Goal: Check status: Check status

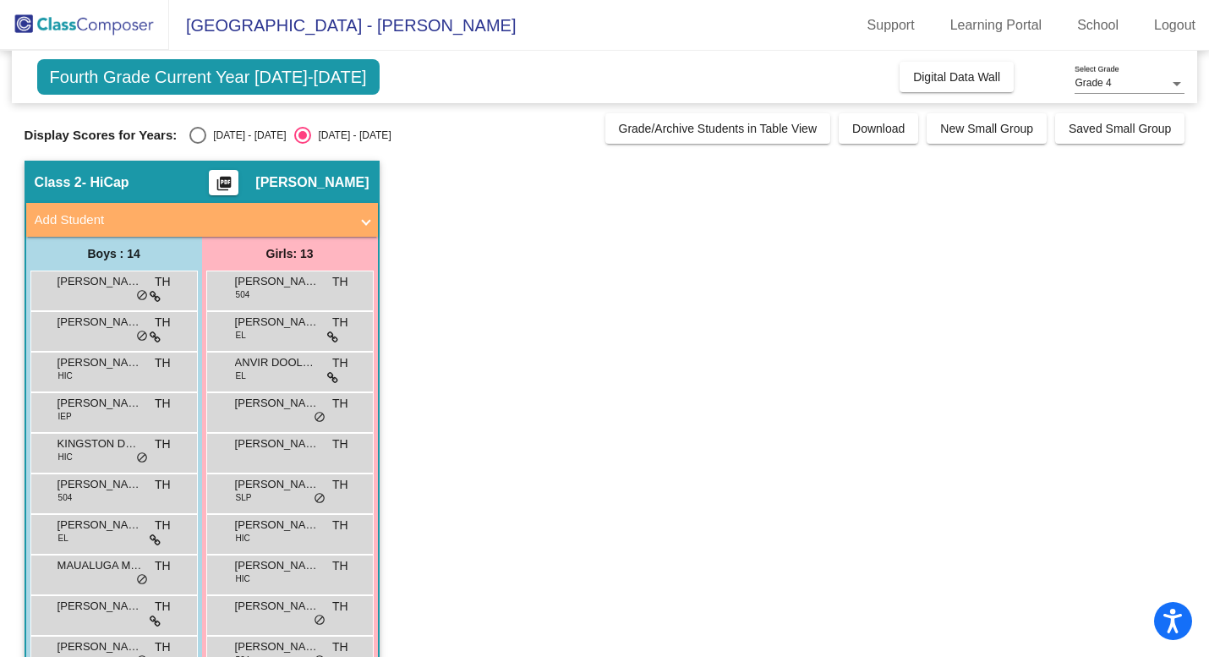
click at [196, 124] on div "Display Scores for Years: [DATE] - [DATE] [DATE] - [DATE] Grade/Archive Student…" at bounding box center [605, 128] width 1161 height 30
click at [196, 137] on div "Select an option" at bounding box center [197, 135] width 17 height 17
click at [197, 144] on input "[DATE] - [DATE]" at bounding box center [197, 144] width 1 height 1
radio input "true"
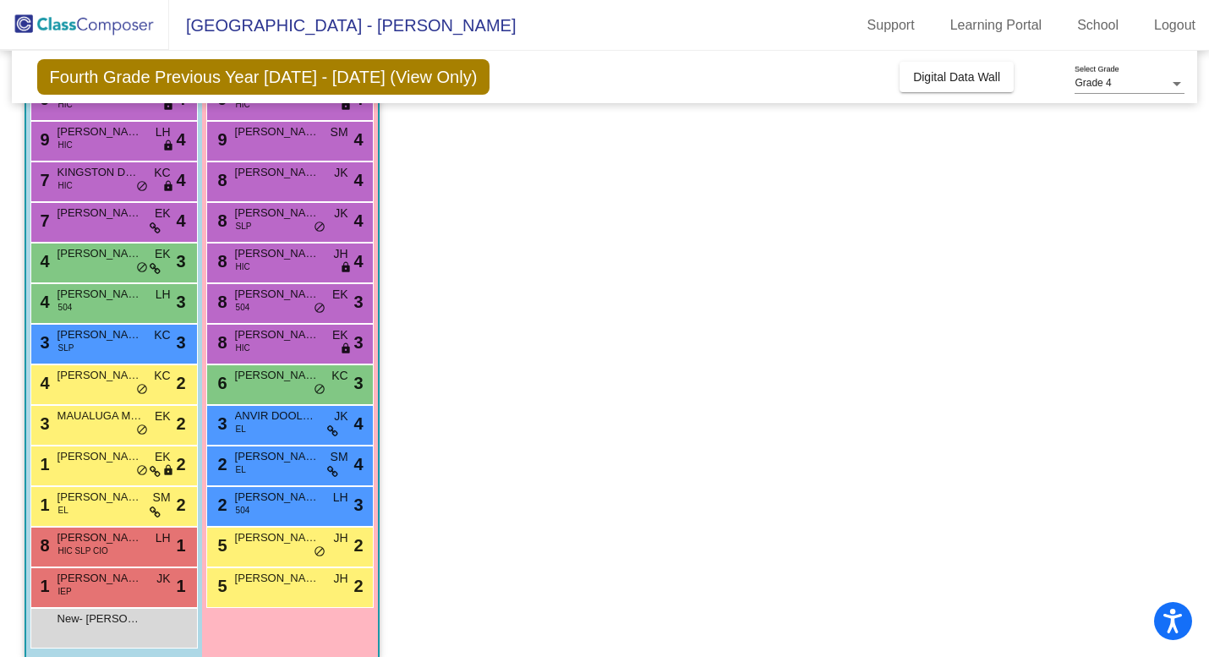
scroll to position [160, 0]
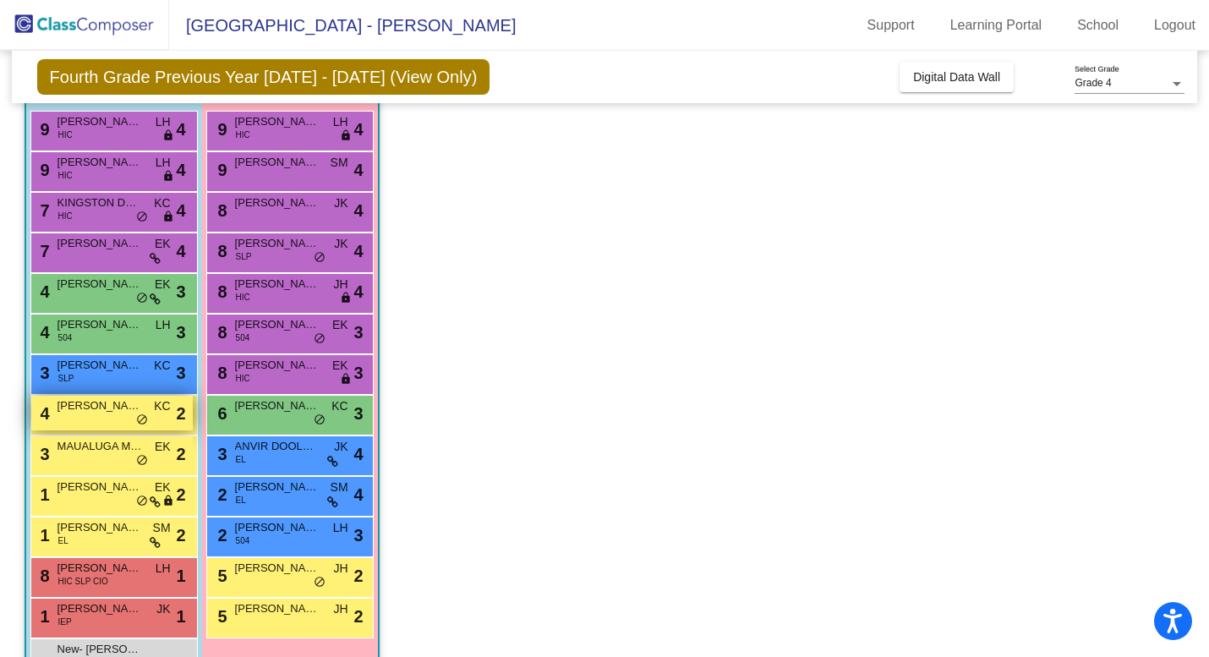
click at [105, 428] on div "4 [PERSON_NAME] KC lock do_not_disturb_alt 2" at bounding box center [112, 413] width 162 height 35
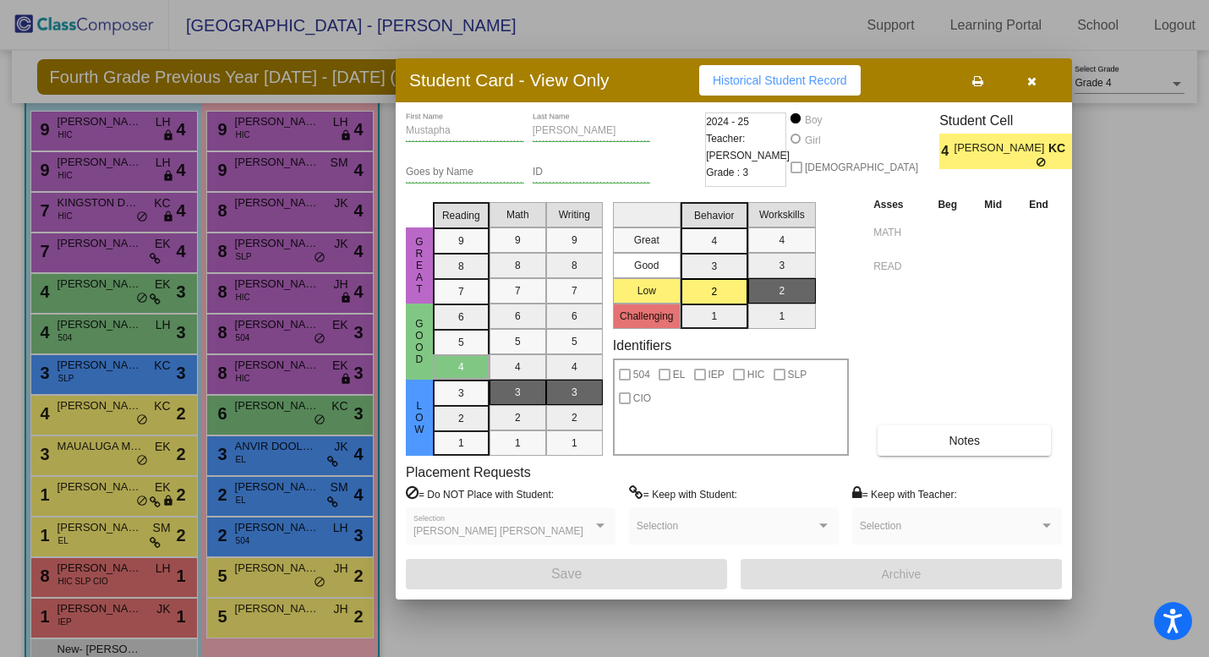
click at [106, 290] on div at bounding box center [604, 328] width 1209 height 657
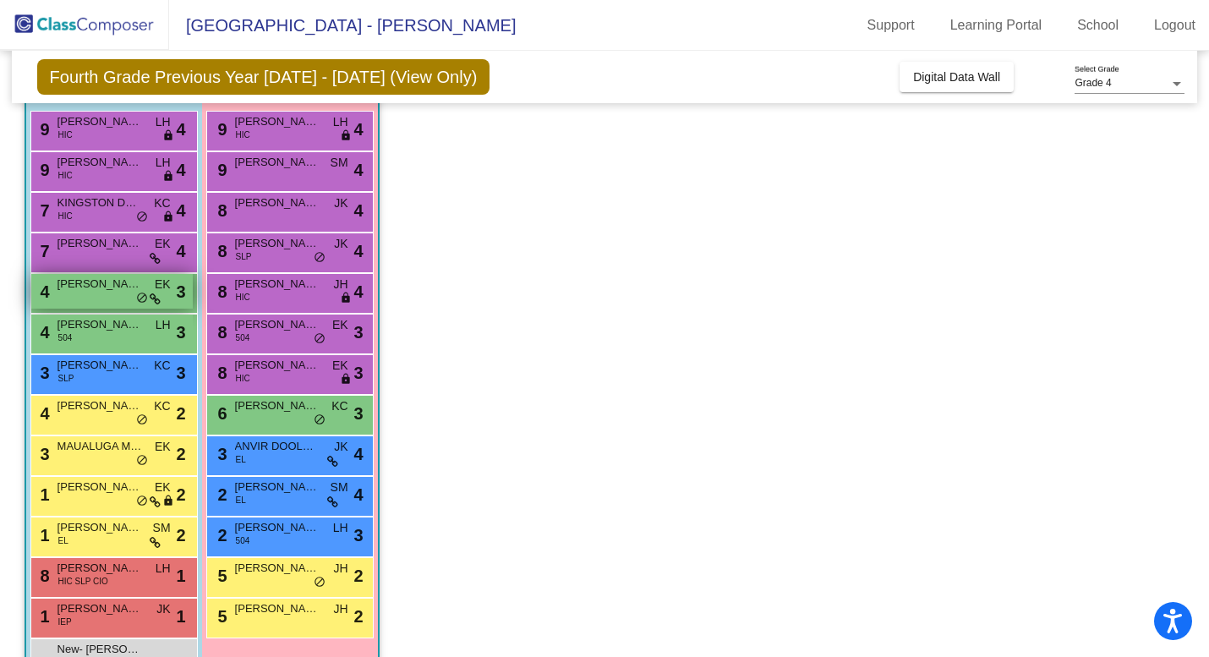
click at [99, 293] on div "4 [PERSON_NAME] EK lock do_not_disturb_alt 3" at bounding box center [112, 291] width 162 height 35
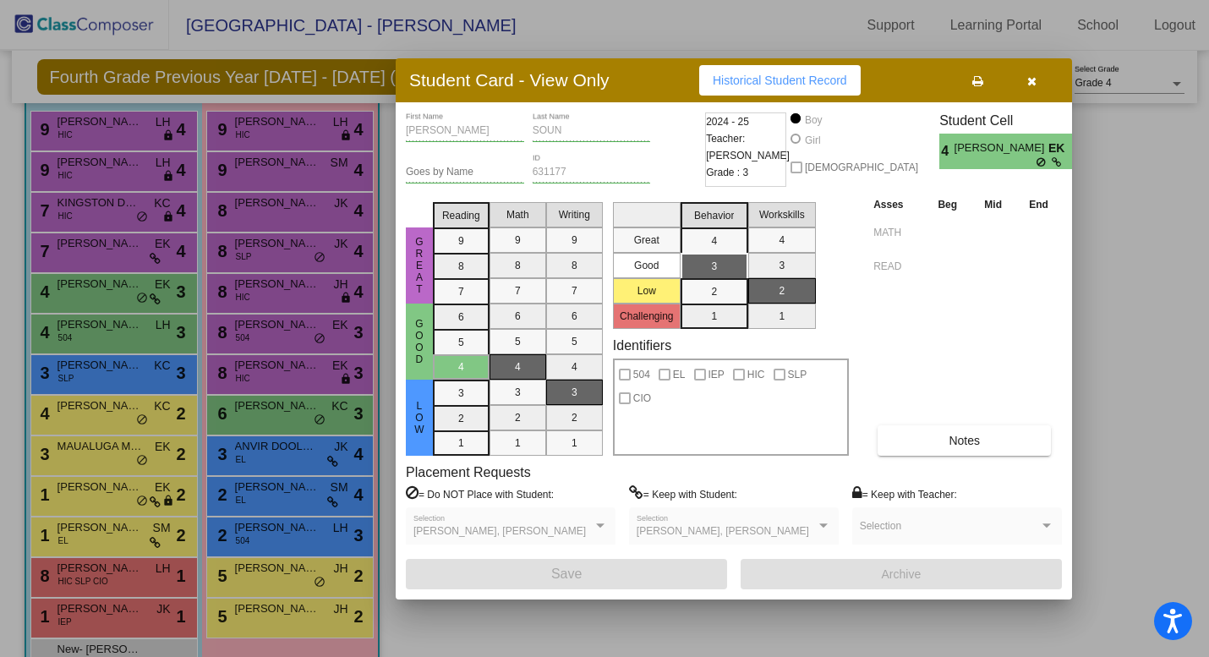
click at [119, 231] on div at bounding box center [604, 328] width 1209 height 657
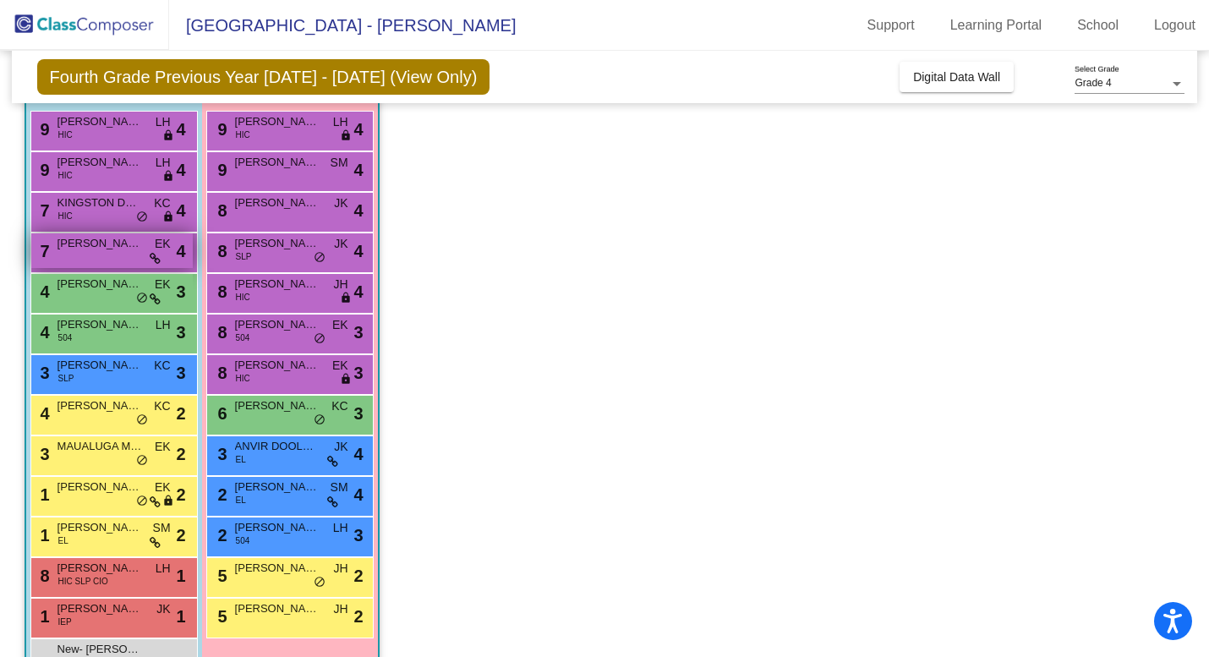
click at [117, 244] on span "[PERSON_NAME]" at bounding box center [100, 243] width 85 height 17
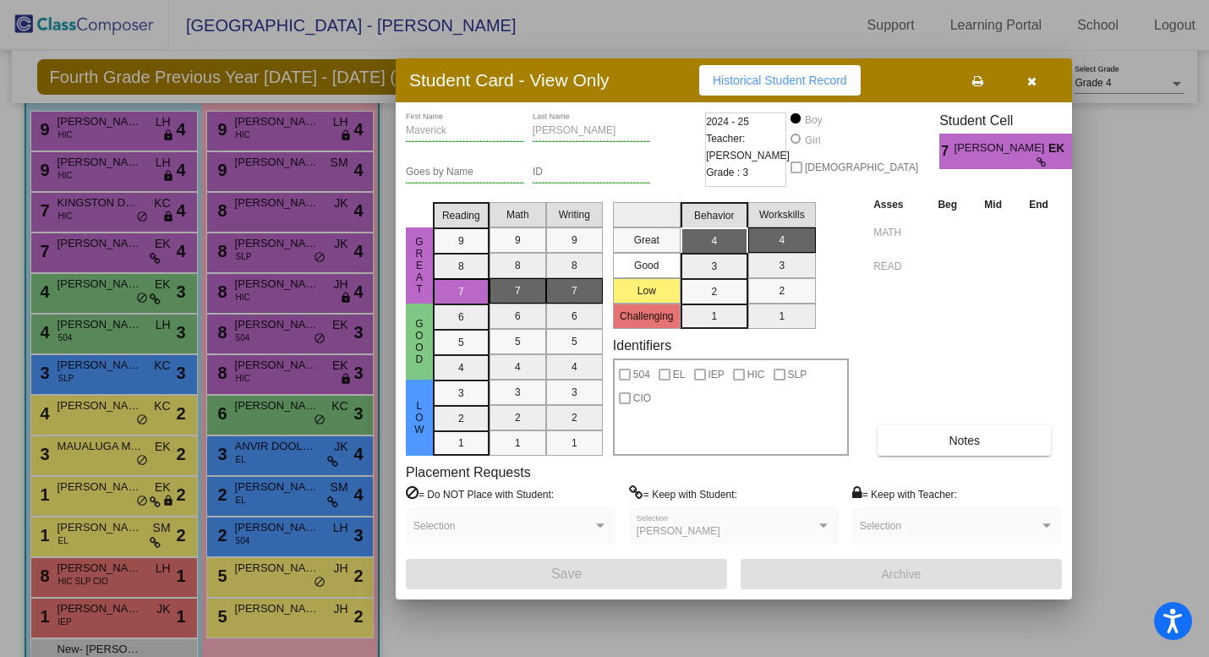
click at [117, 206] on div at bounding box center [604, 328] width 1209 height 657
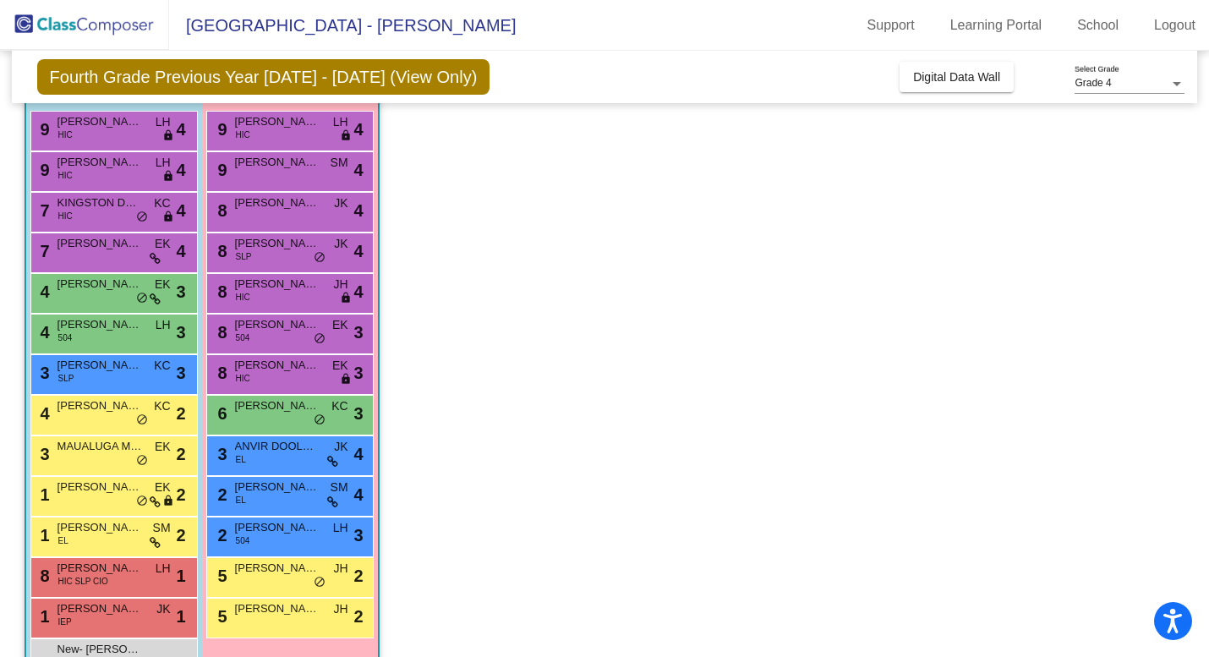
click at [117, 206] on span "KINGSTON DEGRANT" at bounding box center [100, 203] width 85 height 17
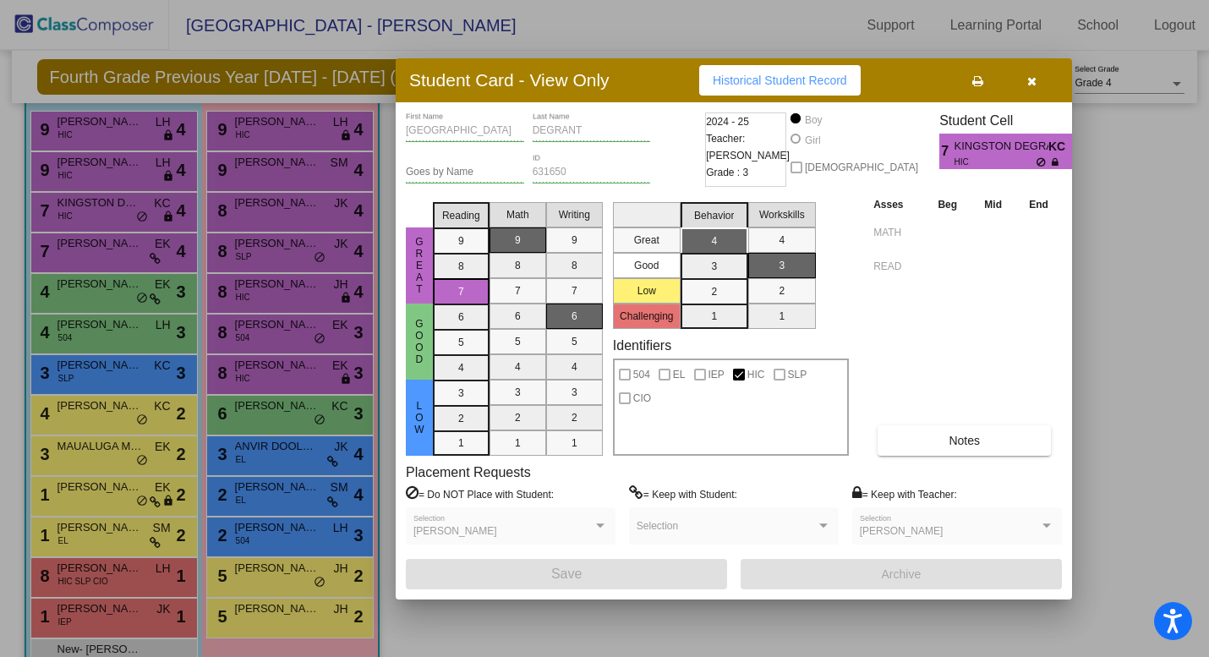
click at [119, 177] on div at bounding box center [604, 328] width 1209 height 657
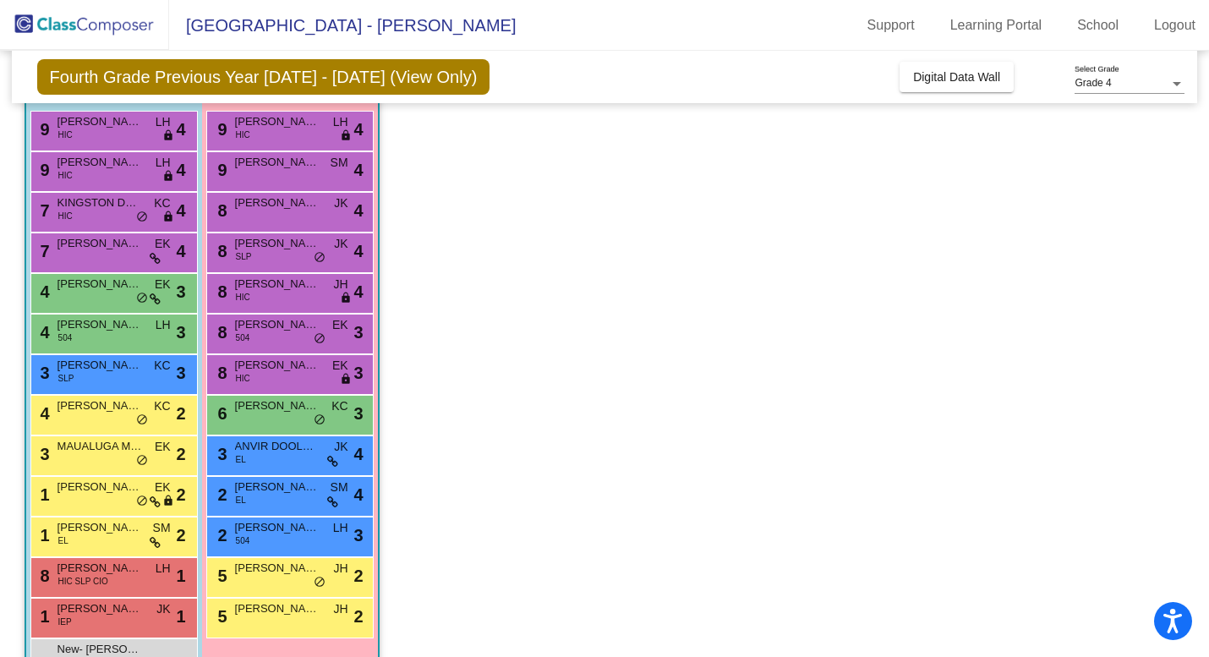
click at [119, 177] on div "9 [PERSON_NAME] HIC LH lock do_not_disturb_alt 4" at bounding box center [112, 169] width 162 height 35
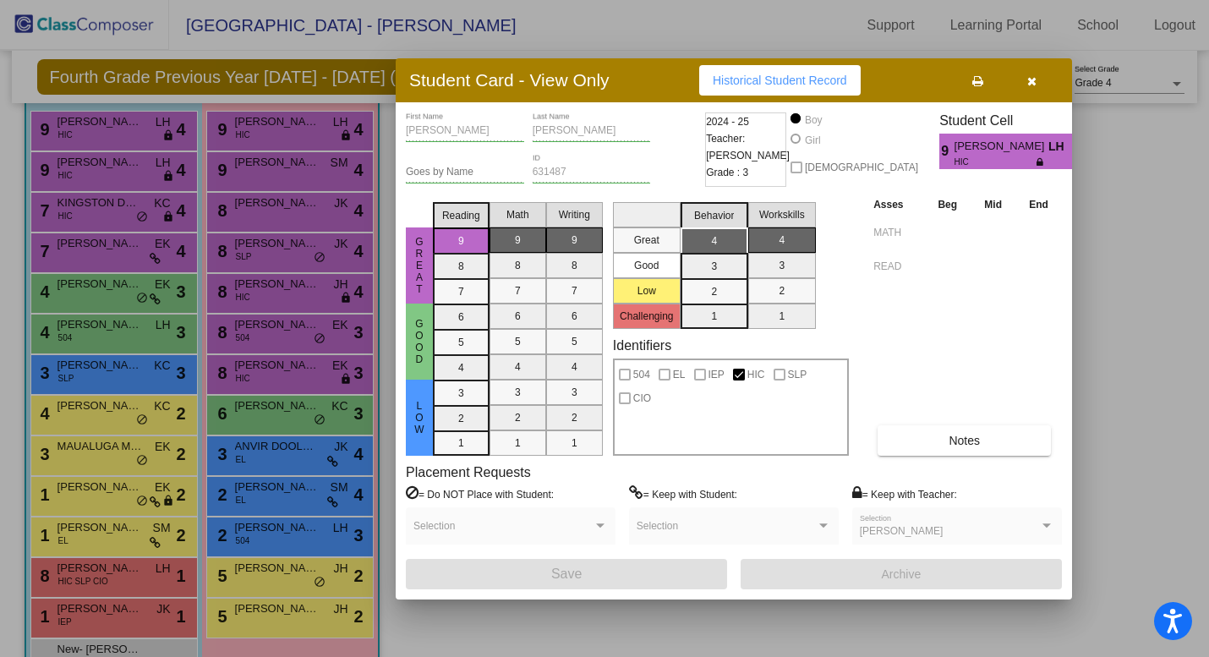
click at [118, 126] on div at bounding box center [604, 328] width 1209 height 657
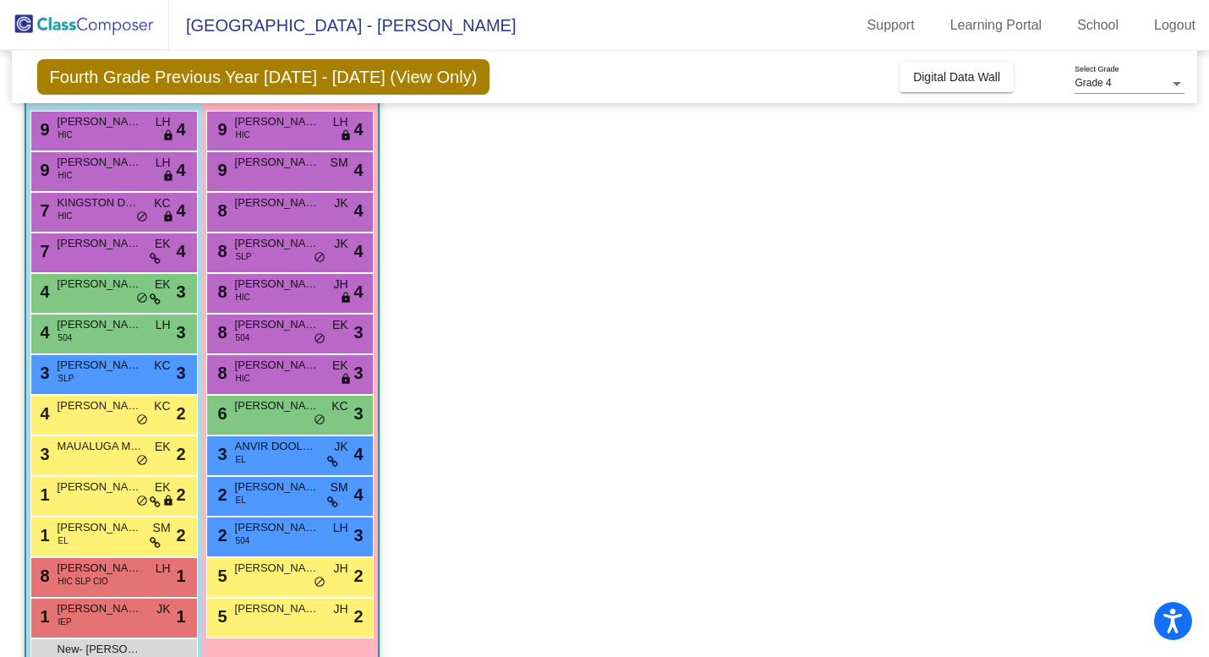
click at [118, 126] on span "[PERSON_NAME]" at bounding box center [100, 121] width 85 height 17
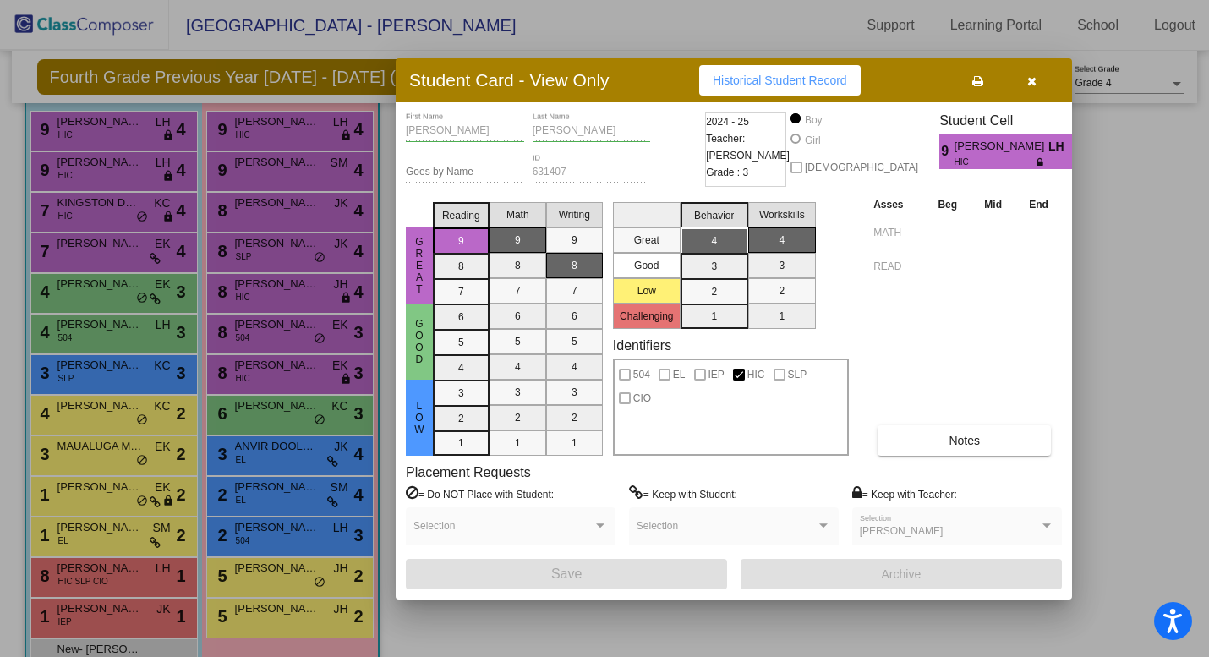
click at [1033, 78] on icon "button" at bounding box center [1032, 81] width 9 height 12
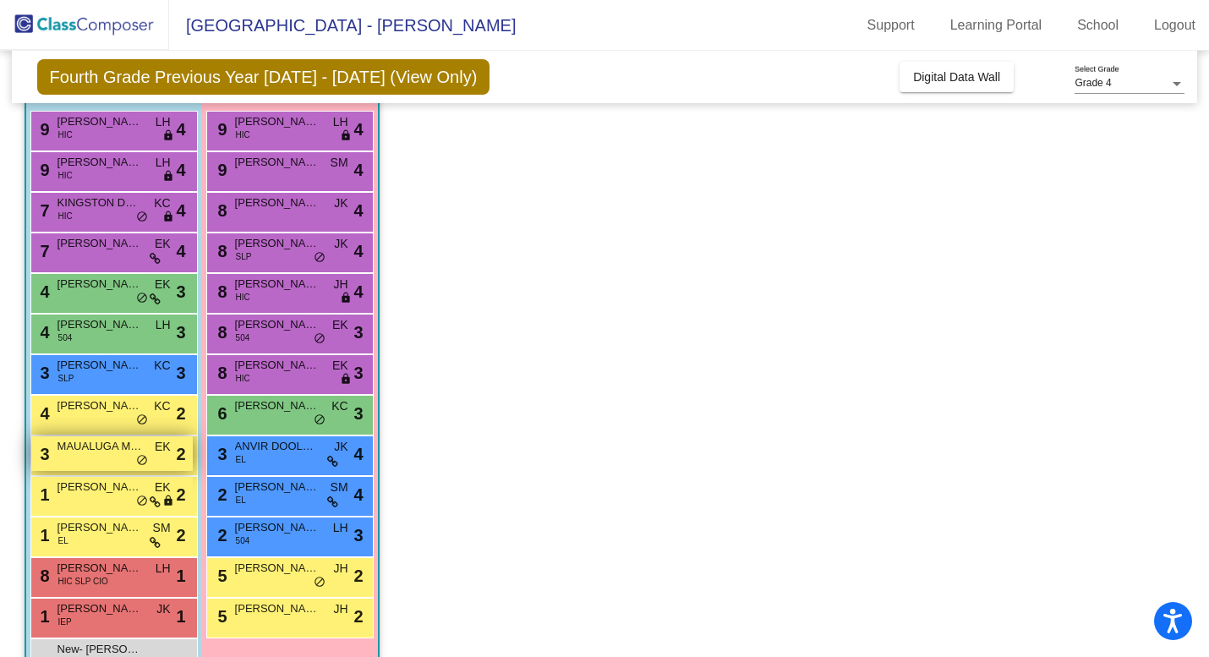
click at [117, 447] on span "MAUALUGA MALU" at bounding box center [100, 446] width 85 height 17
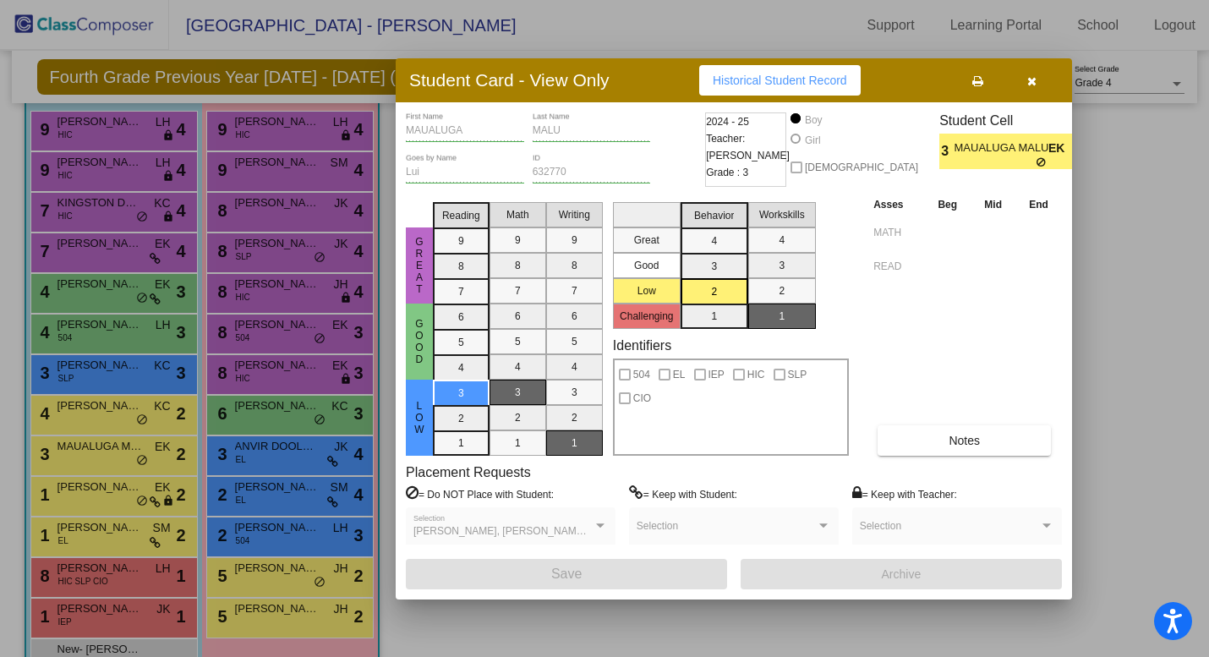
click at [785, 206] on mat-selection-list "Workskills 4 3 2 1" at bounding box center [782, 262] width 68 height 134
click at [253, 460] on div at bounding box center [604, 328] width 1209 height 657
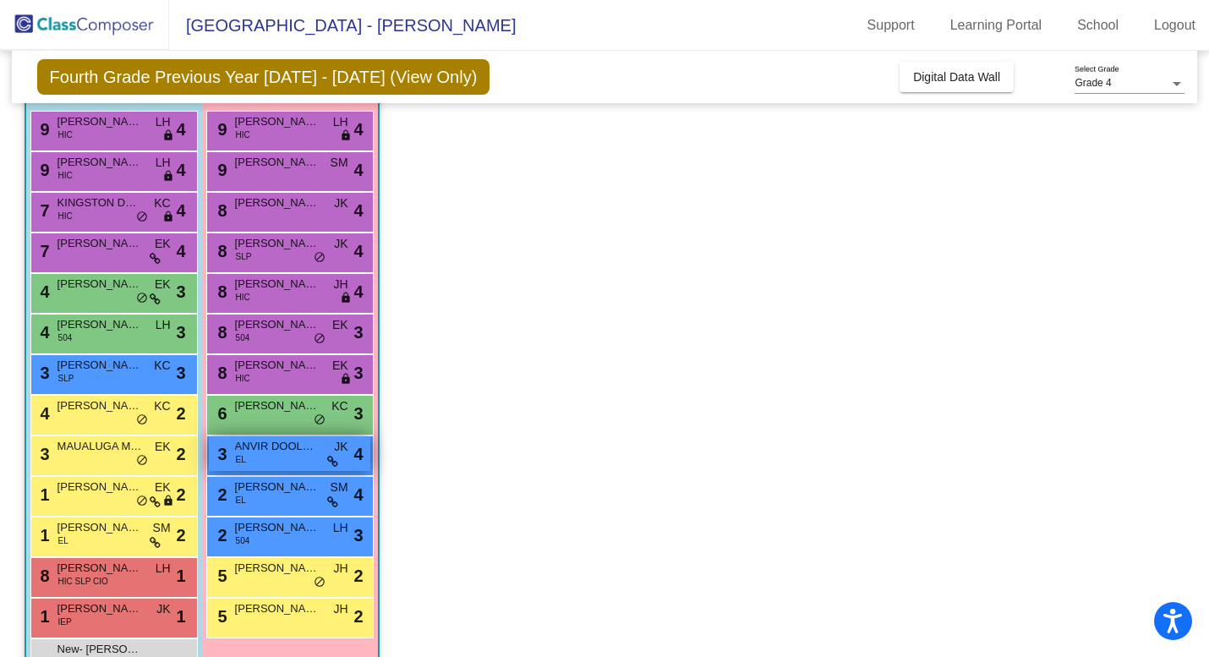
click at [253, 459] on div "3 ANVIR DOOLUKA EL JK lock do_not_disturb_alt 4" at bounding box center [290, 453] width 162 height 35
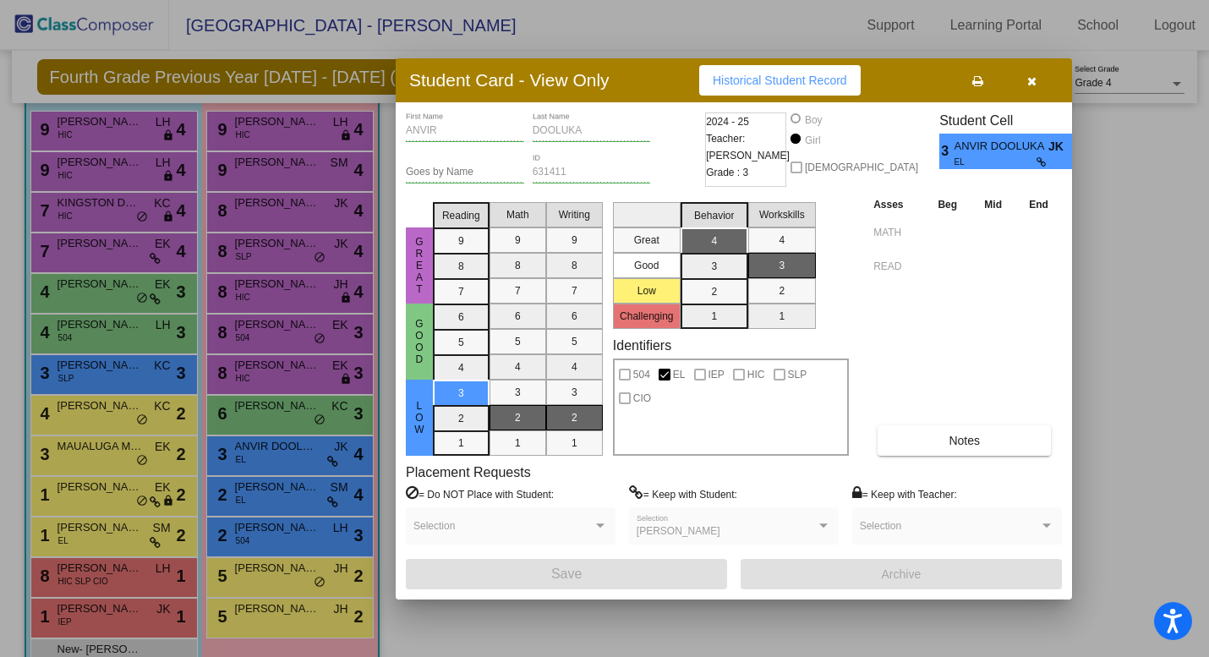
click at [265, 482] on div at bounding box center [604, 328] width 1209 height 657
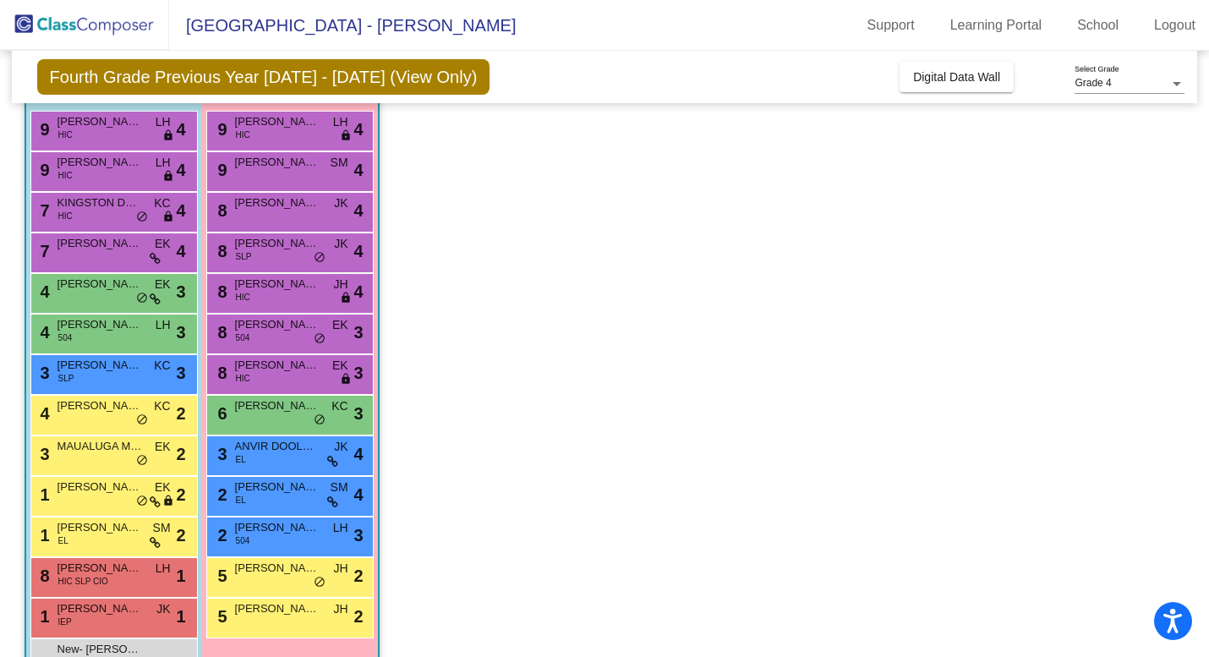
click at [265, 482] on span "[PERSON_NAME]" at bounding box center [277, 487] width 85 height 17
